Goal: Navigation & Orientation: Find specific page/section

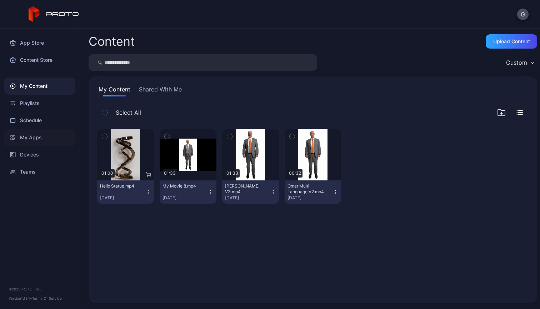
click at [38, 142] on div "My Apps" at bounding box center [39, 137] width 71 height 17
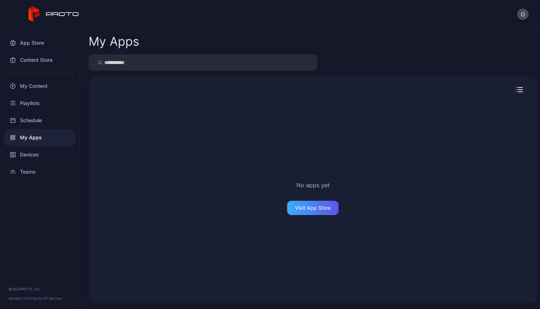
click at [306, 215] on div "Visit App Store" at bounding box center [312, 208] width 51 height 14
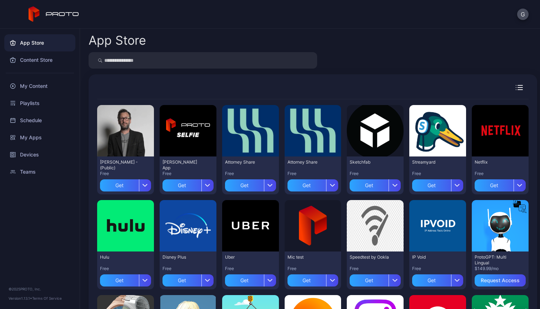
click at [146, 88] on div at bounding box center [312, 91] width 431 height 16
click at [55, 218] on div "App Store Content Store My Content Playlists Schedule My Apps Devices Teams © 2…" at bounding box center [40, 169] width 80 height 280
click at [38, 176] on div "Teams" at bounding box center [39, 171] width 71 height 17
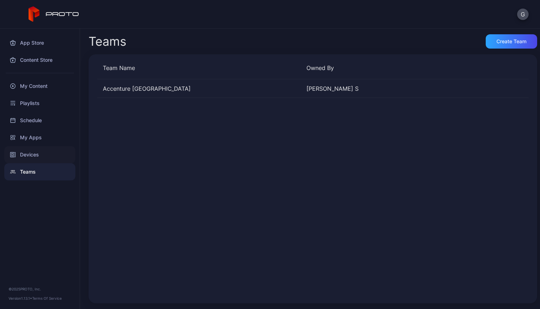
click at [40, 159] on div "Devices" at bounding box center [39, 154] width 71 height 17
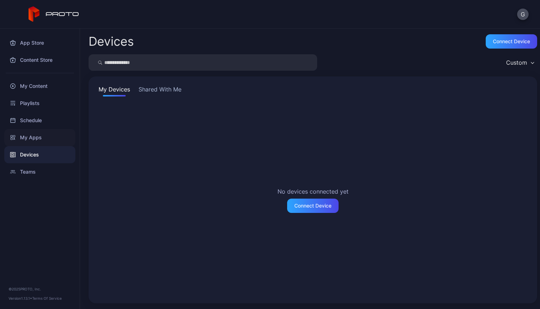
click at [40, 135] on div "My Apps" at bounding box center [39, 137] width 71 height 17
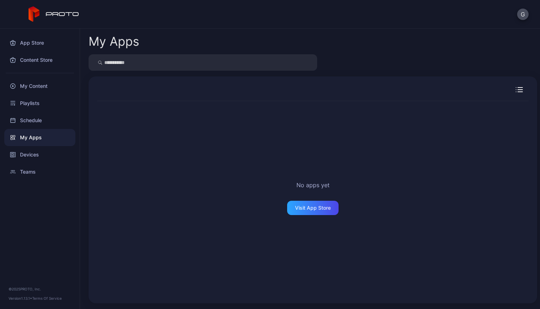
click at [50, 211] on div "App Store Content Store My Content Playlists Schedule My Apps Devices Teams © 2…" at bounding box center [40, 169] width 80 height 280
